Goal: Book appointment/travel/reservation

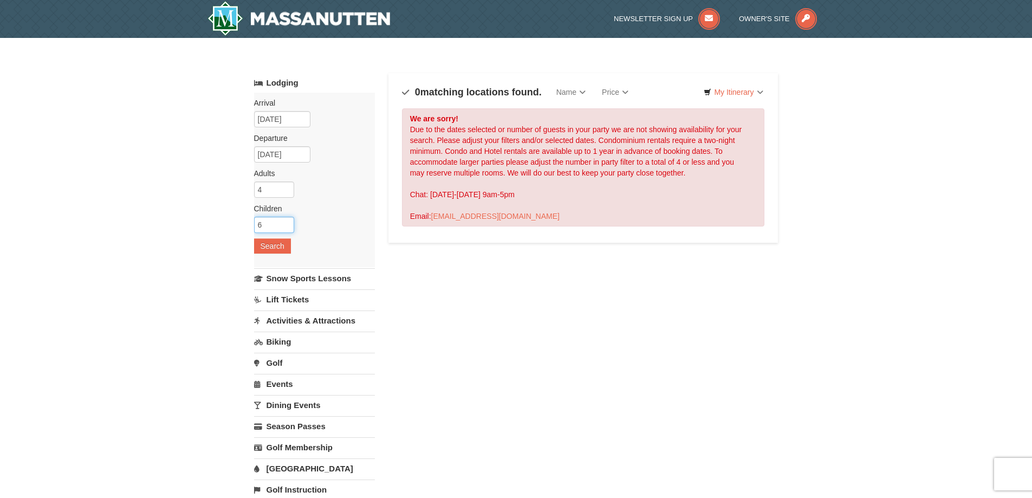
click at [284, 223] on input "6" at bounding box center [274, 225] width 40 height 16
click at [287, 229] on input "5" at bounding box center [274, 225] width 40 height 16
type input "4"
click at [287, 229] on input "4" at bounding box center [274, 225] width 40 height 16
click at [272, 246] on button "Search" at bounding box center [272, 245] width 37 height 15
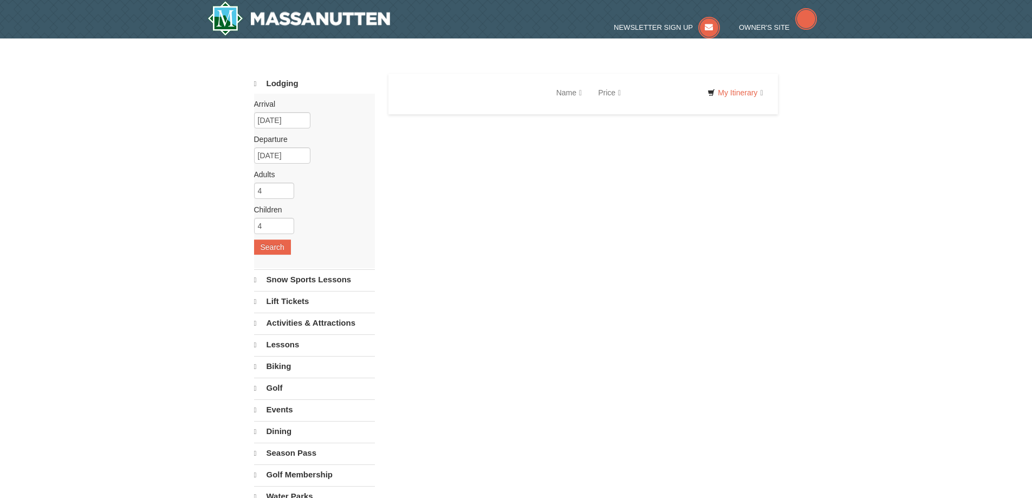
select select "9"
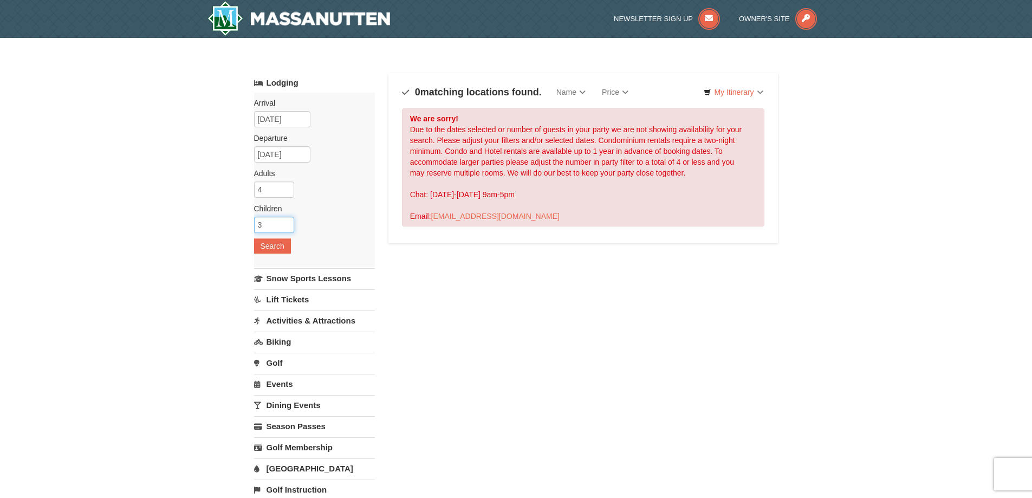
click at [285, 229] on input "3" at bounding box center [274, 225] width 40 height 16
click at [285, 229] on input "2" at bounding box center [274, 225] width 40 height 16
click at [285, 229] on input "1" at bounding box center [274, 225] width 40 height 16
type input "0"
click at [285, 229] on input "0" at bounding box center [274, 225] width 40 height 16
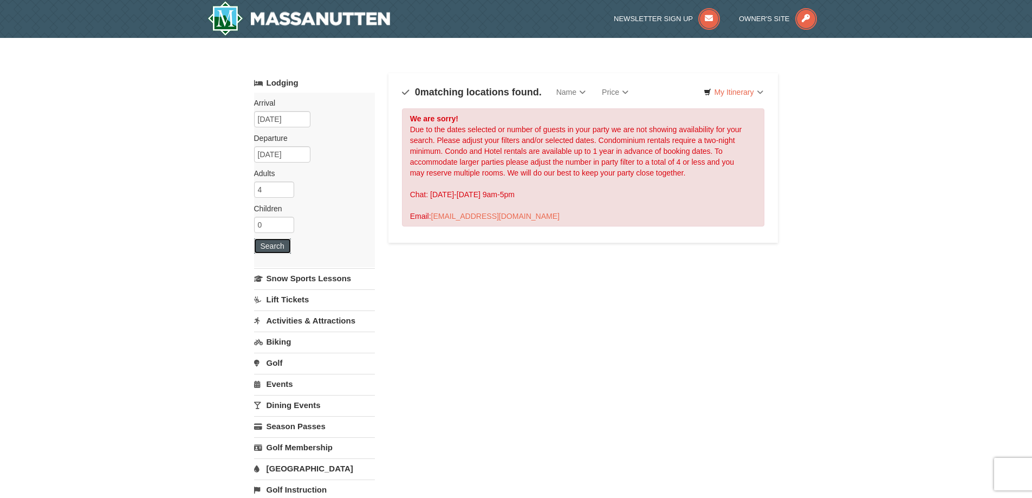
click at [275, 243] on button "Search" at bounding box center [272, 245] width 37 height 15
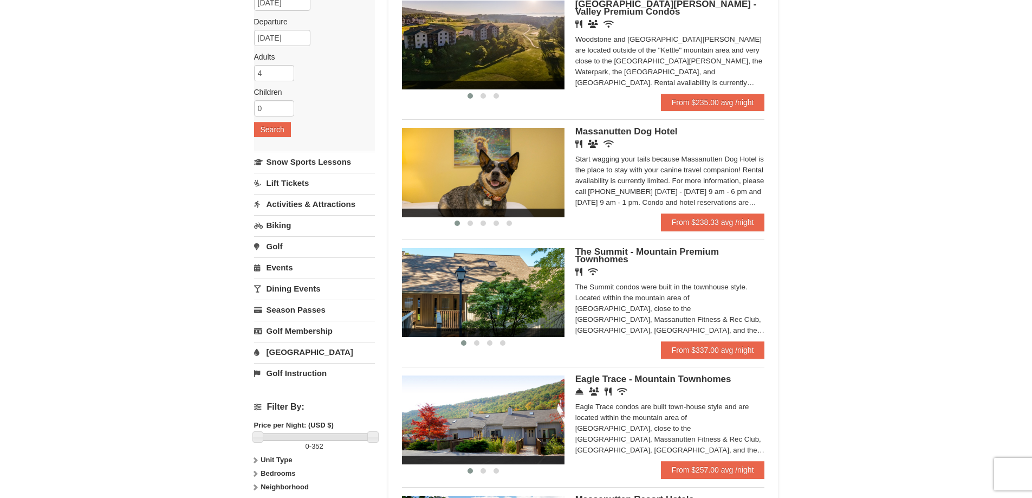
scroll to position [54, 0]
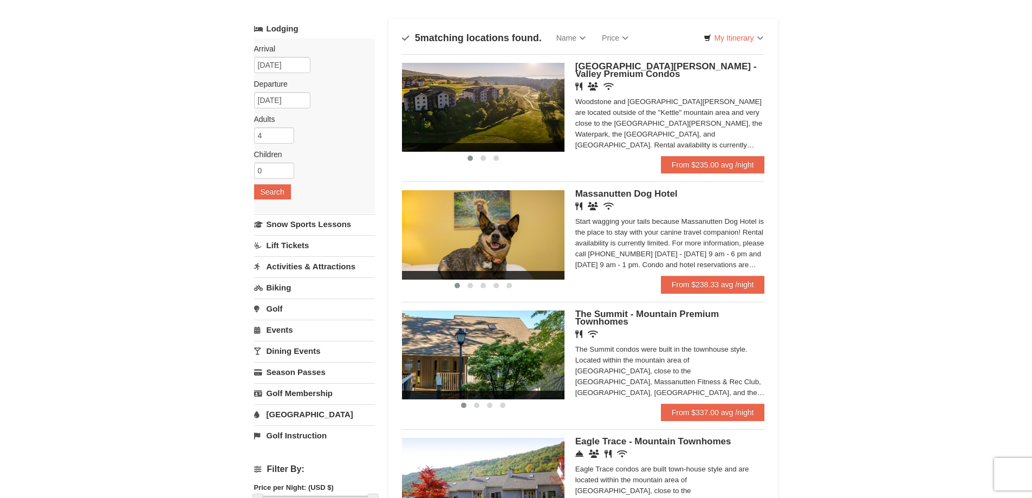
click at [622, 68] on span "[GEOGRAPHIC_DATA][PERSON_NAME] - Valley Premium Condos" at bounding box center [665, 70] width 181 height 18
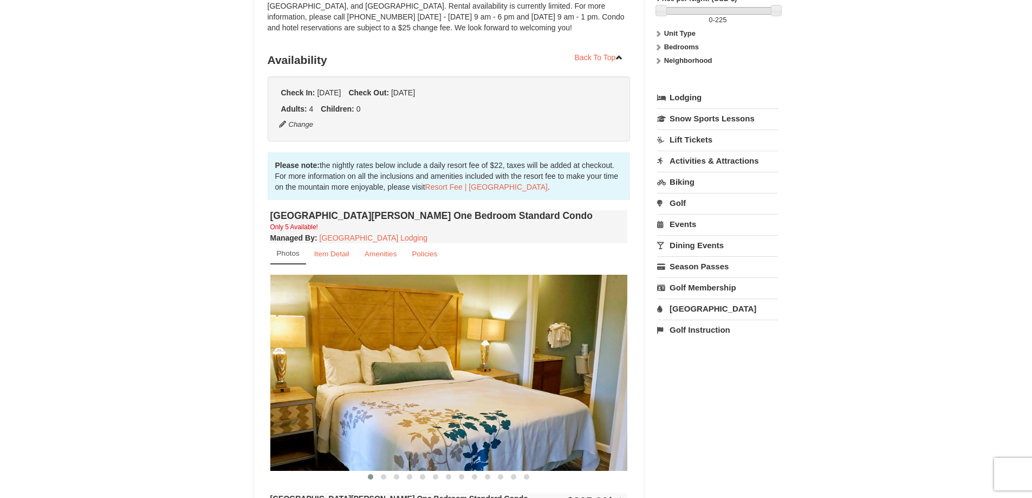
scroll to position [325, 0]
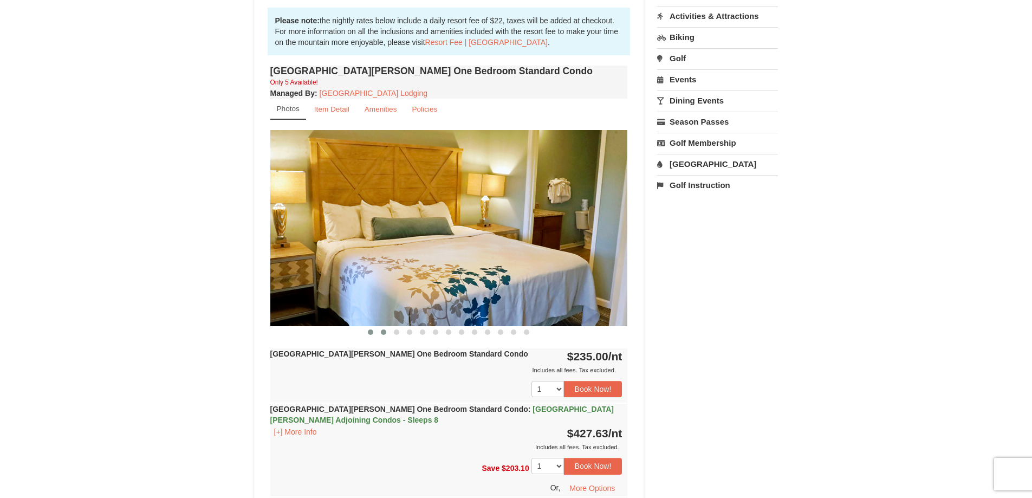
click at [383, 331] on span at bounding box center [383, 331] width 5 height 5
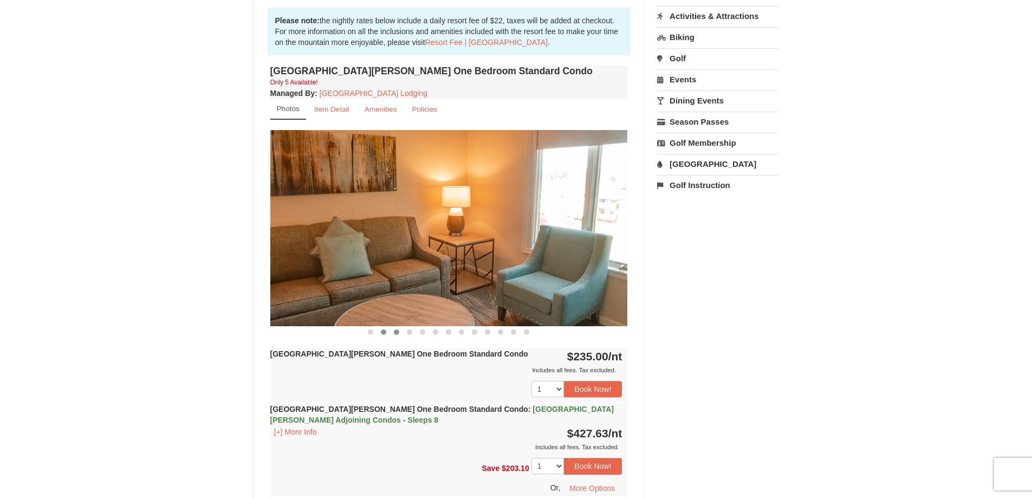
click at [395, 333] on span at bounding box center [396, 331] width 5 height 5
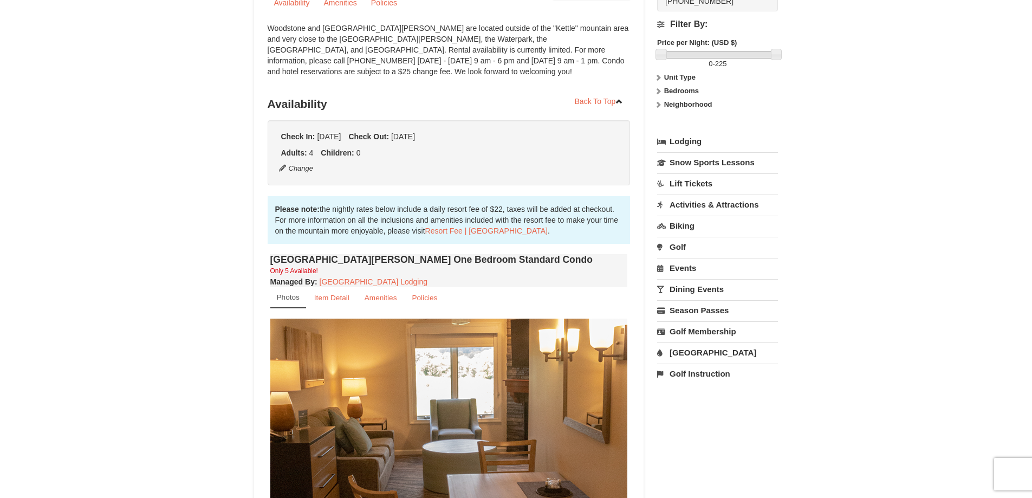
scroll to position [0, 0]
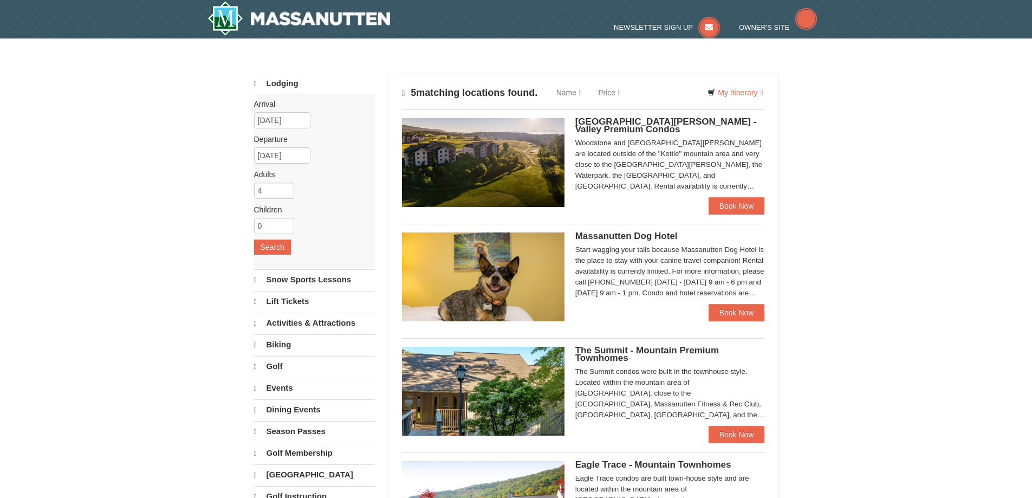
scroll to position [55, 0]
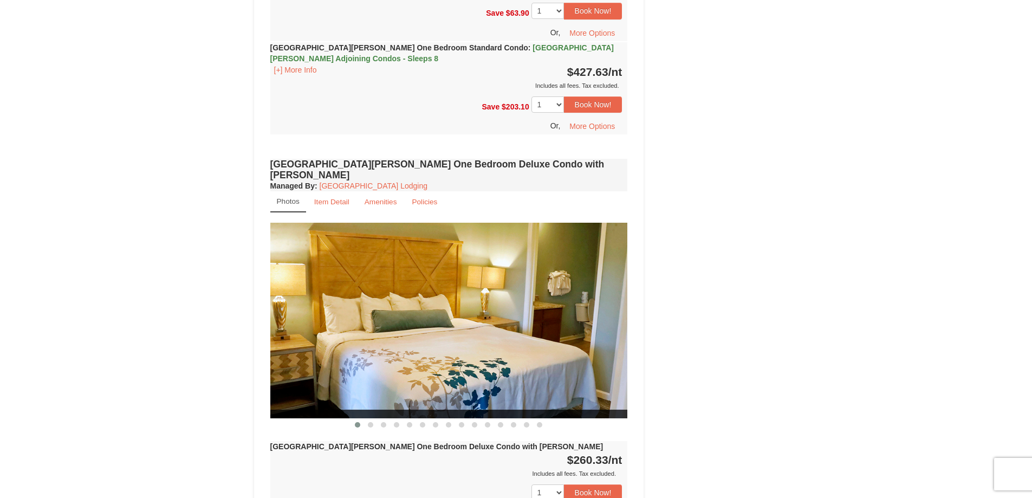
scroll to position [1083, 0]
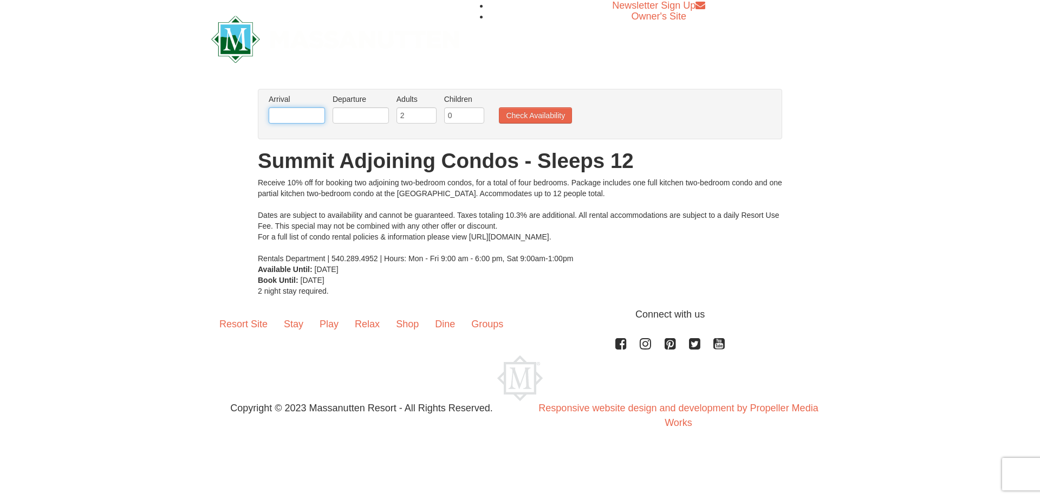
click at [297, 115] on input "text" at bounding box center [297, 115] width 56 height 16
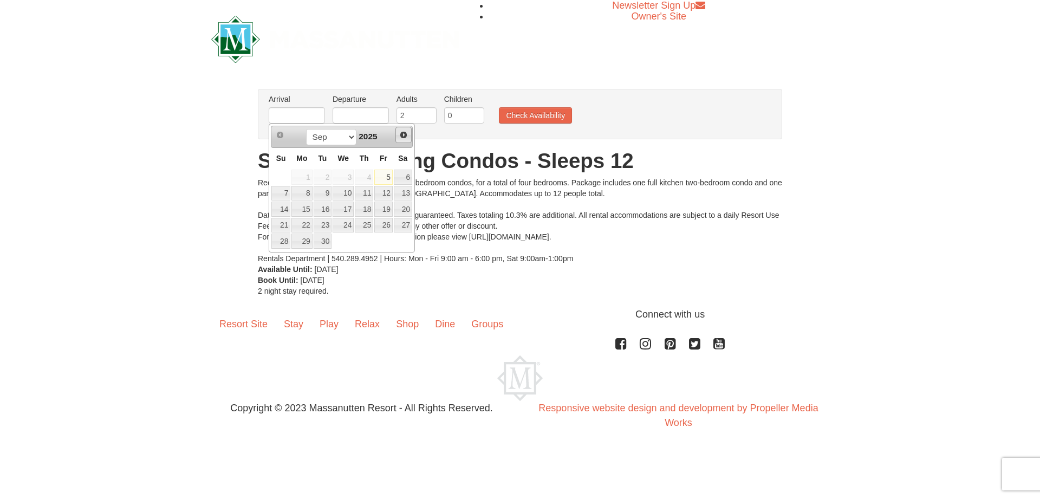
click at [402, 134] on span "Next" at bounding box center [403, 135] width 9 height 9
click at [388, 206] on link "16" at bounding box center [383, 208] width 18 height 15
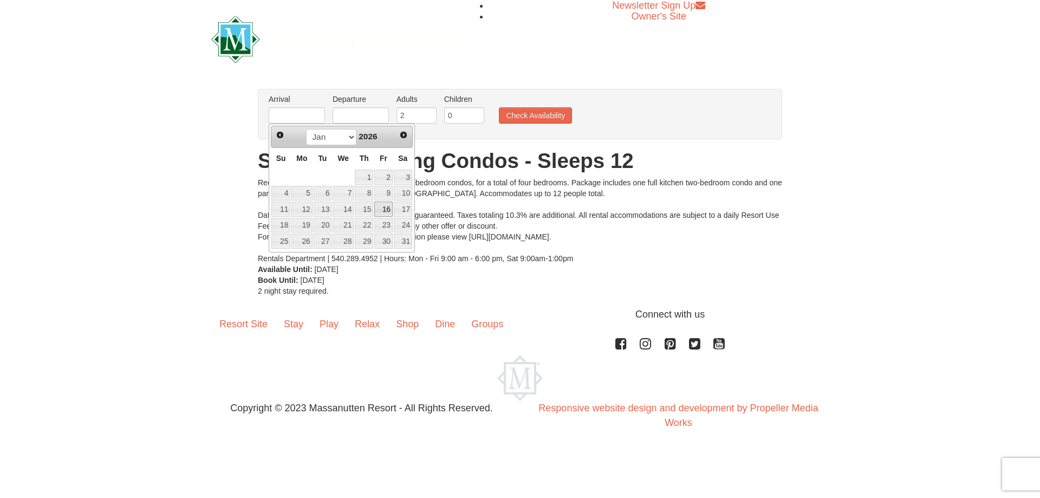
type input "[DATE]"
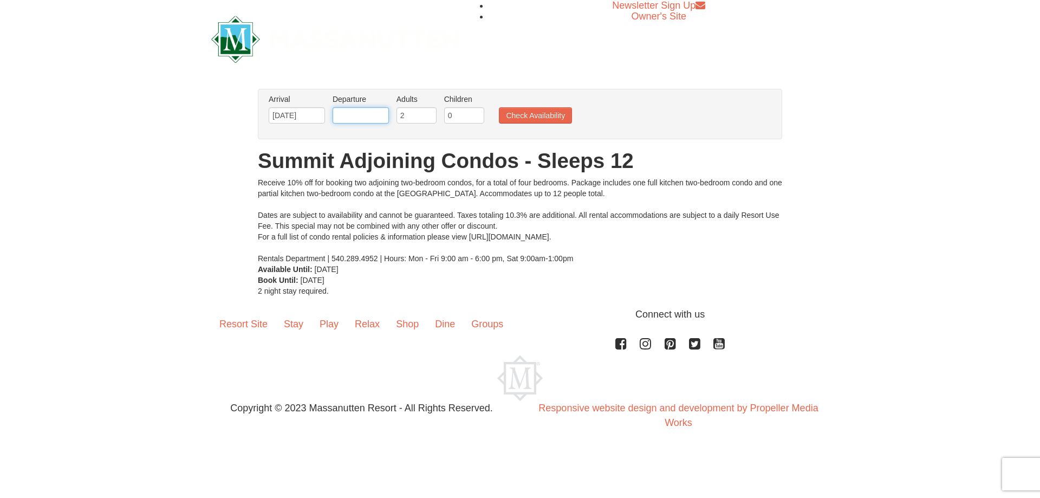
click at [357, 109] on input "text" at bounding box center [361, 115] width 56 height 16
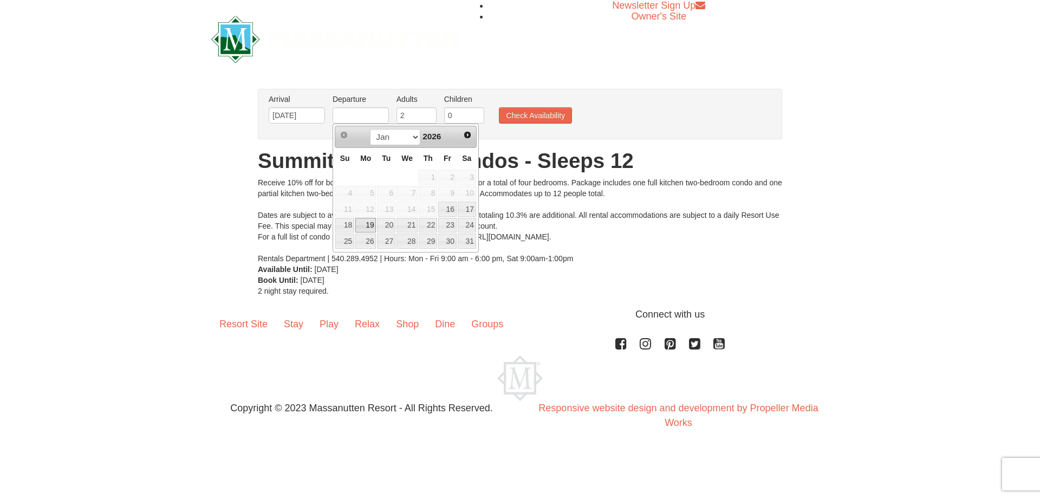
click at [363, 224] on link "19" at bounding box center [365, 225] width 21 height 15
type input "[DATE]"
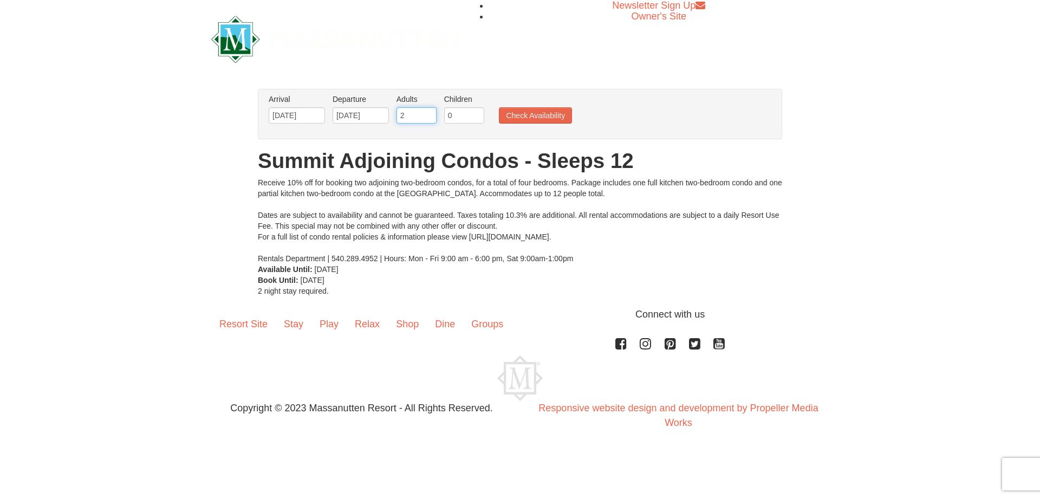
click at [416, 120] on input "2" at bounding box center [416, 115] width 40 height 16
click at [426, 111] on input "3" at bounding box center [416, 115] width 40 height 16
type input "4"
click at [427, 112] on input "4" at bounding box center [416, 115] width 40 height 16
click at [477, 111] on input "1" at bounding box center [464, 115] width 40 height 16
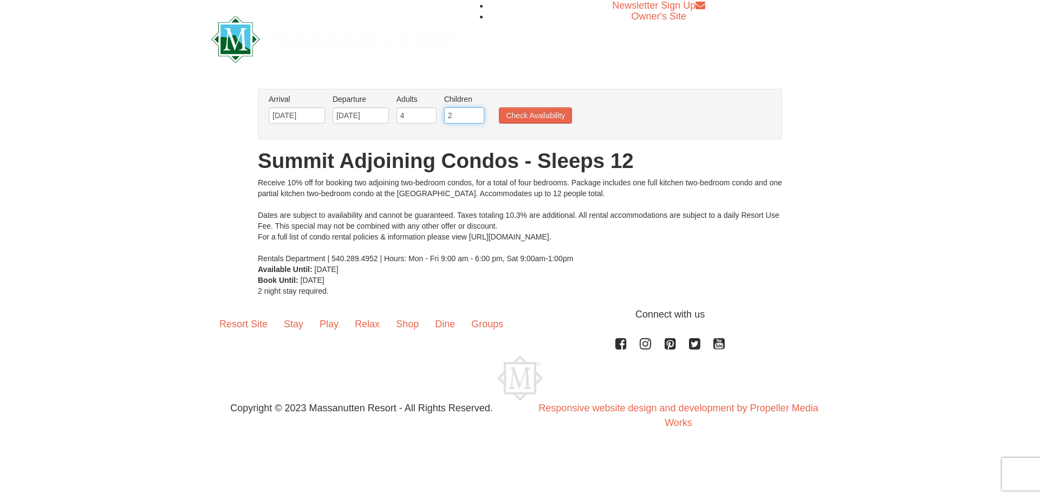
click at [477, 111] on input "2" at bounding box center [464, 115] width 40 height 16
click at [477, 111] on input "3" at bounding box center [464, 115] width 40 height 16
click at [477, 111] on input "4" at bounding box center [464, 115] width 40 height 16
type input "5"
click at [477, 110] on input "5" at bounding box center [464, 115] width 40 height 16
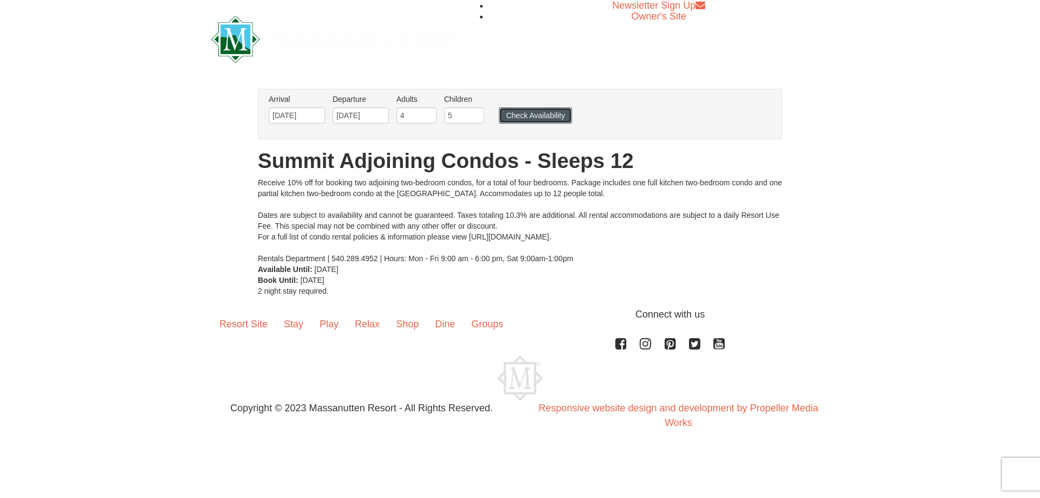
click at [524, 112] on button "Check Availability" at bounding box center [535, 115] width 73 height 16
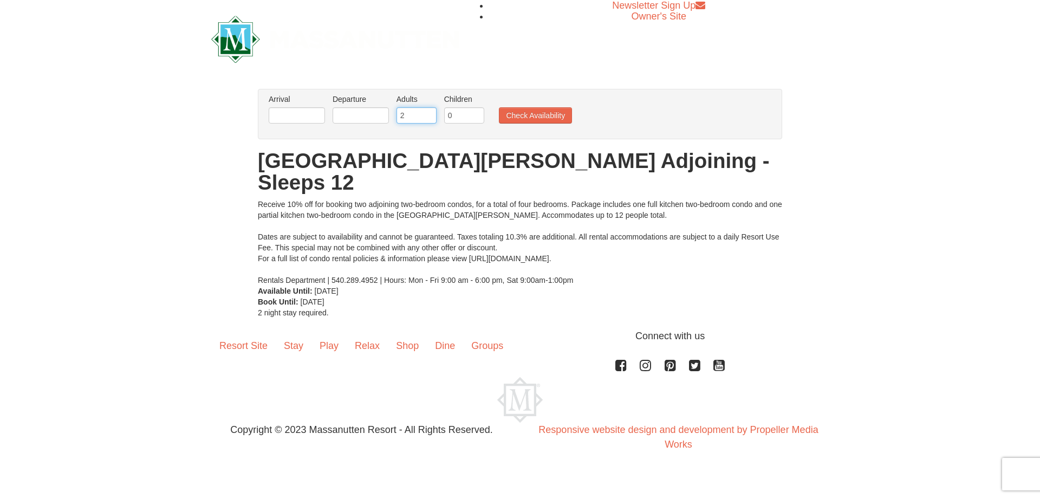
click at [408, 113] on input "2" at bounding box center [416, 115] width 40 height 16
click at [428, 112] on input "3" at bounding box center [416, 115] width 40 height 16
click at [428, 112] on input "4" at bounding box center [416, 115] width 40 height 16
click at [428, 112] on input "5" at bounding box center [416, 115] width 40 height 16
type input "4"
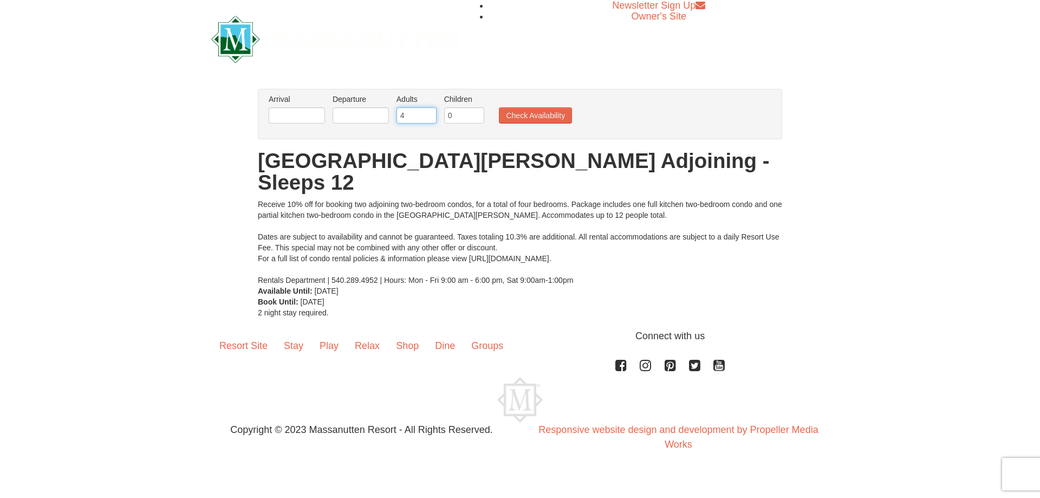
click at [428, 120] on input "4" at bounding box center [416, 115] width 40 height 16
click at [475, 113] on input "1" at bounding box center [464, 115] width 40 height 16
click at [475, 113] on input "2" at bounding box center [464, 115] width 40 height 16
click at [475, 113] on input "3" at bounding box center [464, 115] width 40 height 16
click at [475, 113] on input "4" at bounding box center [464, 115] width 40 height 16
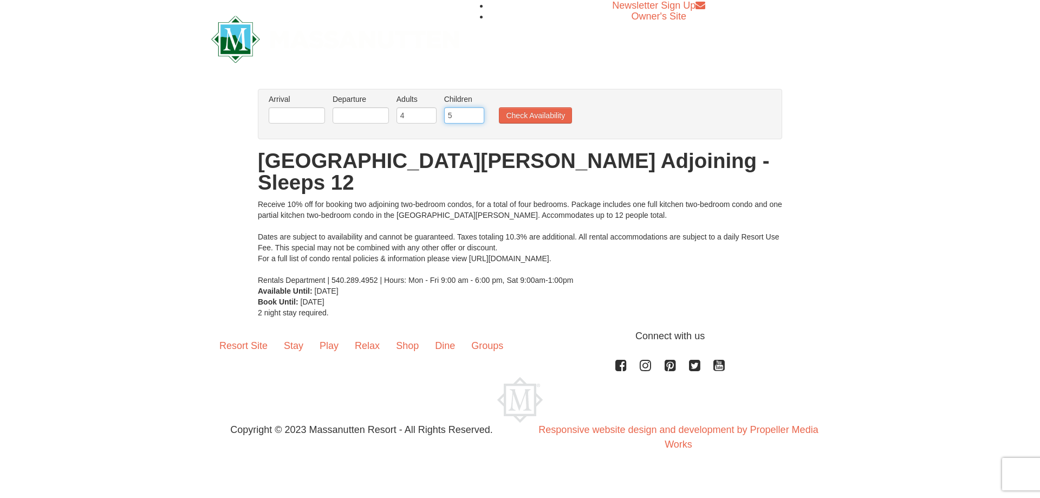
type input "5"
click at [475, 113] on input "5" at bounding box center [464, 115] width 40 height 16
click at [277, 114] on input "text" at bounding box center [297, 115] width 56 height 16
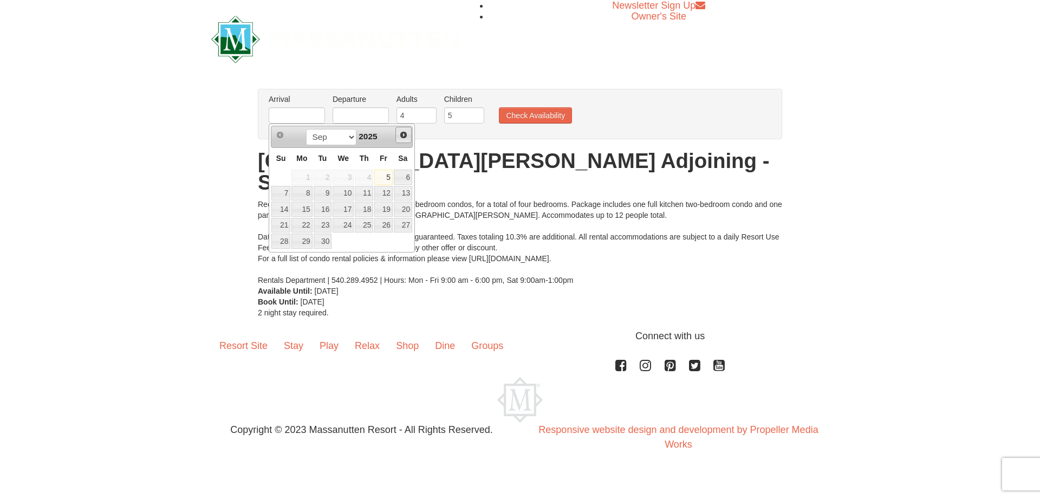
click at [406, 134] on span "Next" at bounding box center [403, 135] width 9 height 9
click at [385, 211] on link "16" at bounding box center [383, 208] width 18 height 15
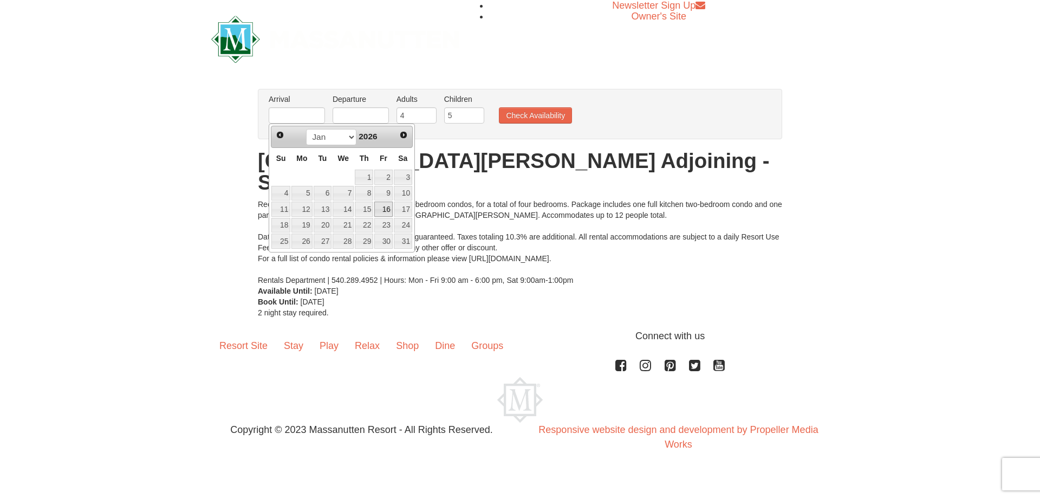
type input "[DATE]"
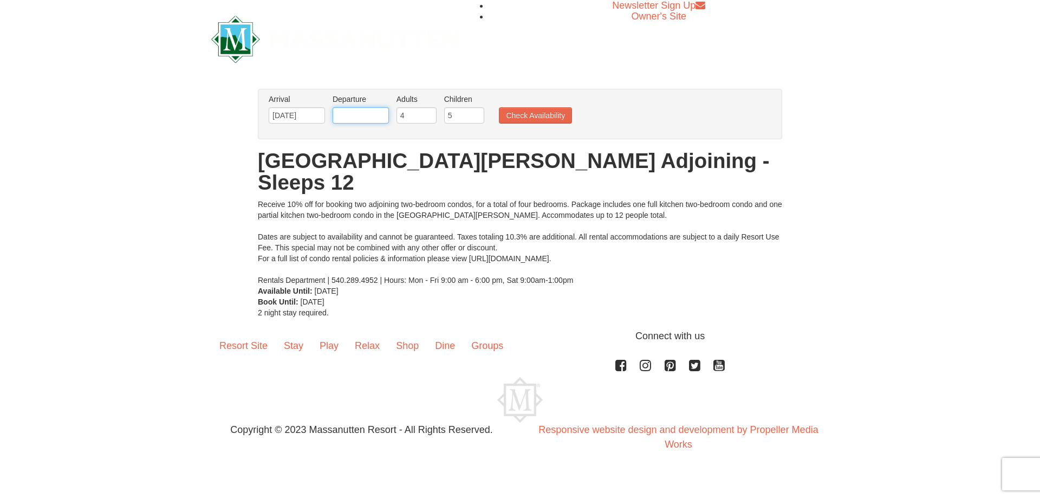
click at [364, 114] on input "text" at bounding box center [361, 115] width 56 height 16
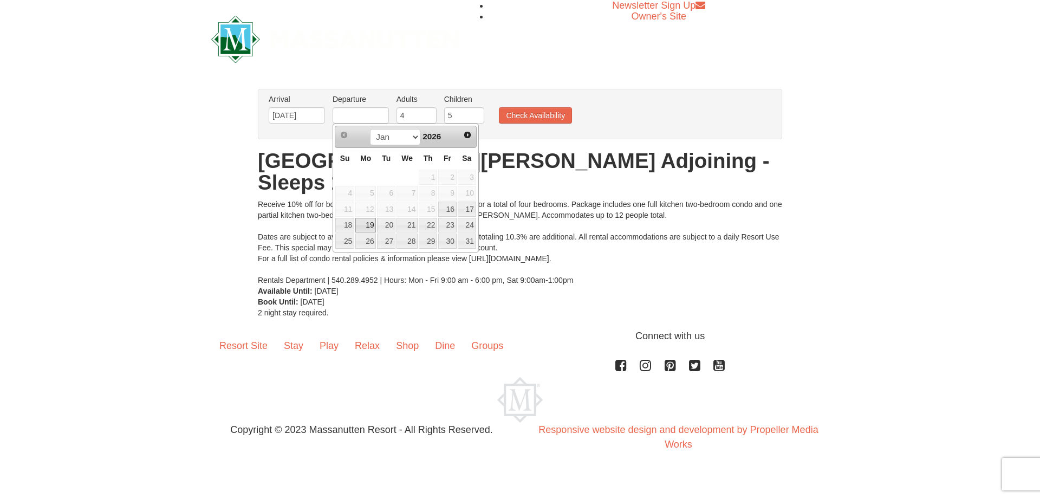
click at [361, 224] on link "19" at bounding box center [365, 225] width 21 height 15
type input "[DATE]"
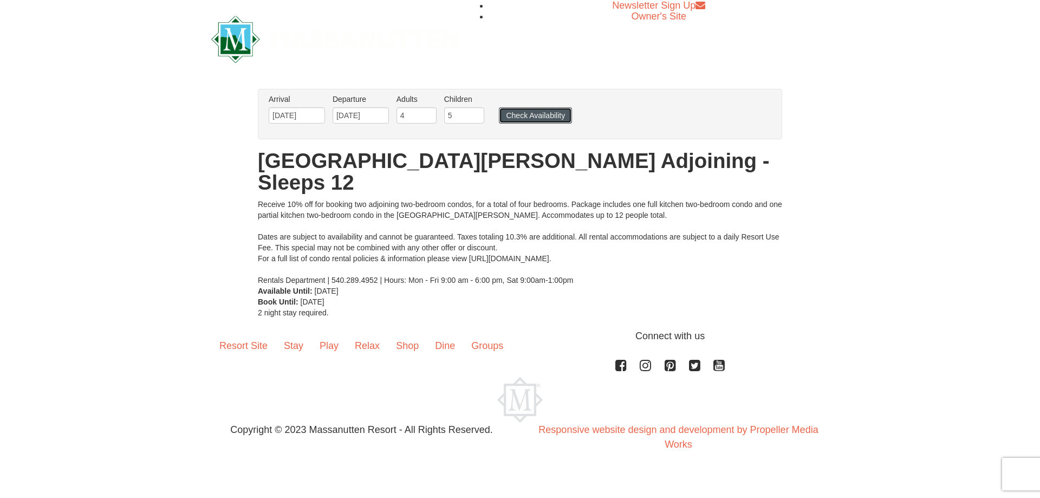
click at [507, 113] on button "Check Availability" at bounding box center [535, 115] width 73 height 16
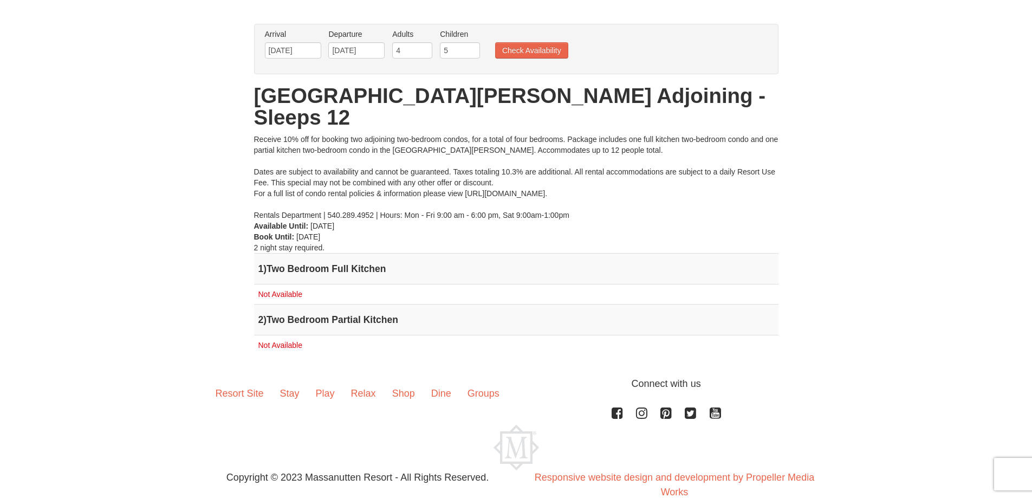
scroll to position [66, 0]
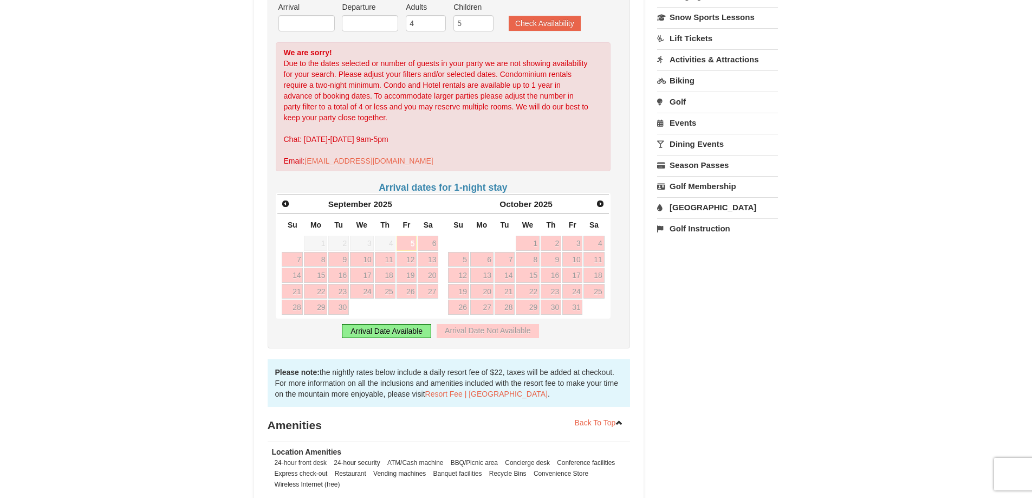
scroll to position [108, 0]
